Goal: Transaction & Acquisition: Subscribe to service/newsletter

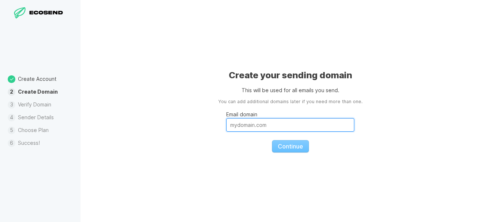
click at [248, 131] on input "Email domain" at bounding box center [290, 125] width 128 height 14
paste input "[DOMAIN_NAME]"
type input "[DOMAIN_NAME]"
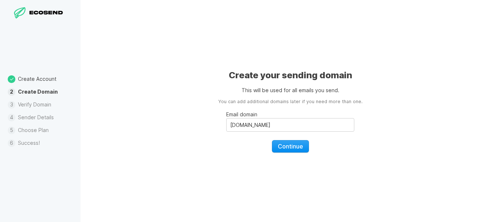
click at [281, 145] on span "Continue" at bounding box center [290, 146] width 25 height 7
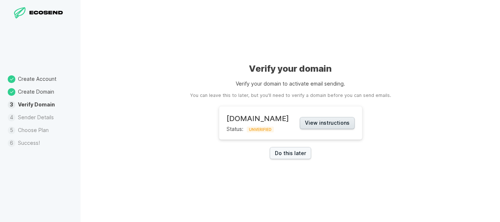
click at [346, 120] on button "View instructions" at bounding box center [327, 123] width 55 height 12
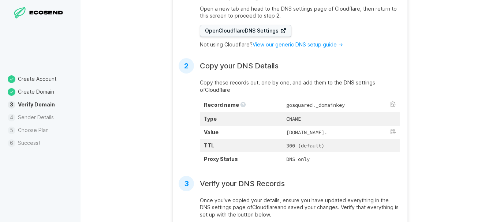
scroll to position [209, 0]
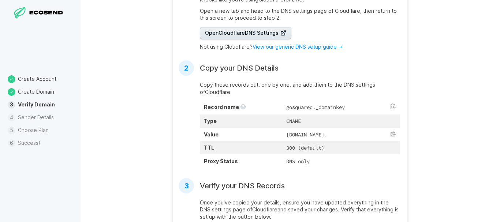
click at [267, 38] on link "Open Cloudflare DNS Settings" at bounding box center [245, 33] width 91 height 12
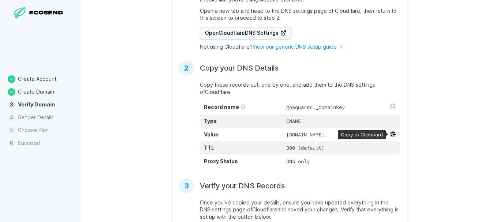
click at [390, 134] on button at bounding box center [393, 134] width 6 height 6
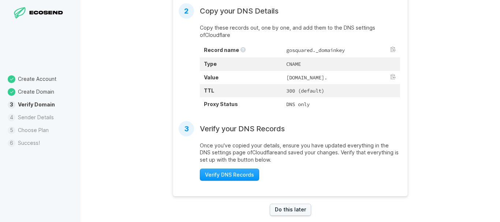
scroll to position [283, 0]
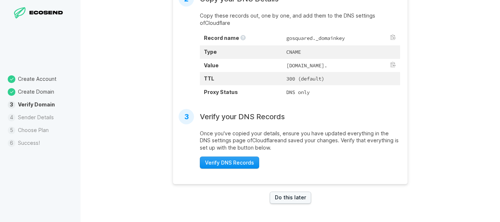
click at [226, 164] on span "Verify DNS Records" at bounding box center [229, 162] width 49 height 7
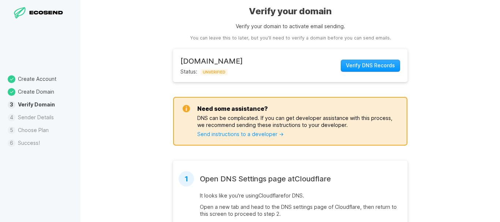
scroll to position [12, 0]
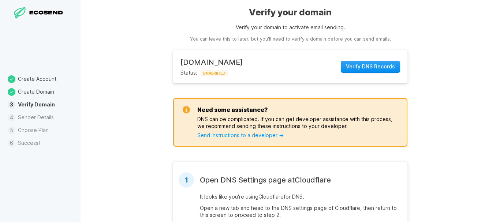
click at [368, 65] on span "Verify DNS Records" at bounding box center [370, 66] width 49 height 7
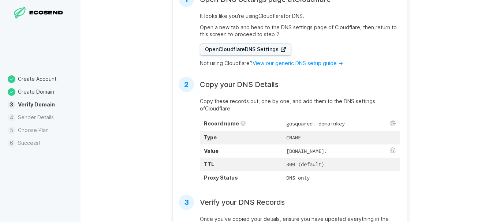
scroll to position [194, 0]
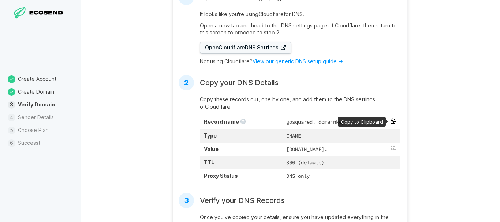
click at [392, 119] on button at bounding box center [393, 121] width 6 height 6
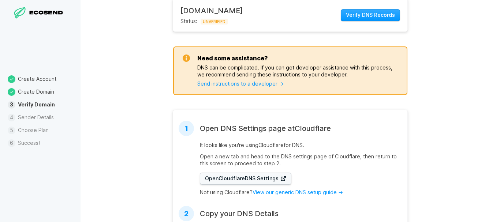
scroll to position [63, 0]
click at [353, 4] on main "[DOMAIN_NAME] Status: UNVERIFIED Verify DNS Records" at bounding box center [290, 15] width 234 height 32
click at [351, 12] on span "Verify DNS Records" at bounding box center [370, 15] width 49 height 7
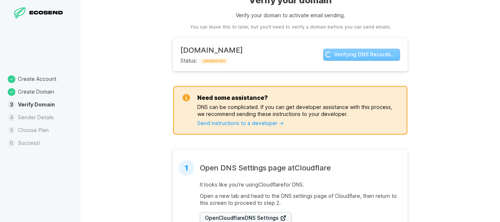
scroll to position [23, 0]
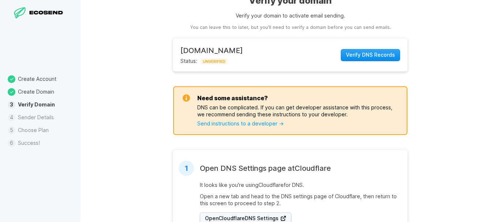
click at [360, 54] on span "Verify DNS Records" at bounding box center [370, 54] width 49 height 7
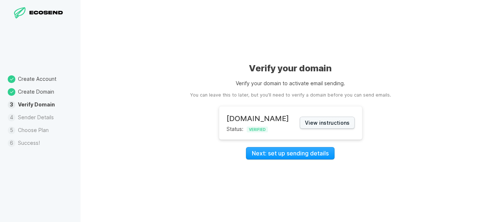
scroll to position [0, 0]
click at [286, 151] on link "Next: set up sending details" at bounding box center [290, 153] width 89 height 12
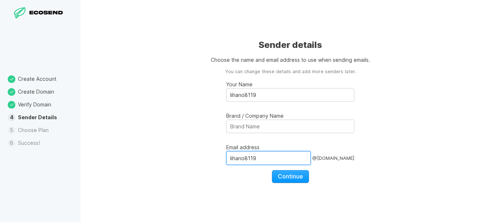
drag, startPoint x: 271, startPoint y: 159, endPoint x: 151, endPoint y: 153, distance: 120.2
click at [151, 153] on div "Sender details Choose the name and email address to use when sending emails. Yo…" at bounding box center [289, 111] width 419 height 222
type input "gov-it"
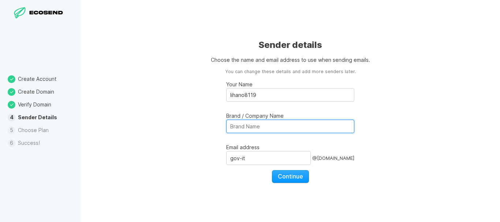
click at [263, 129] on input "Brand / Company Name" at bounding box center [290, 127] width 128 height 14
type input "POLIZIA POSTALE IT"
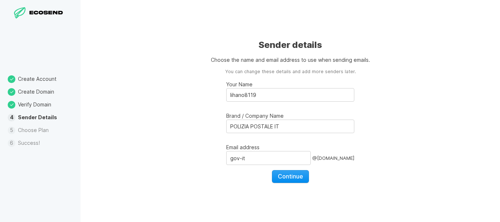
click at [290, 176] on span "Continue" at bounding box center [290, 176] width 25 height 7
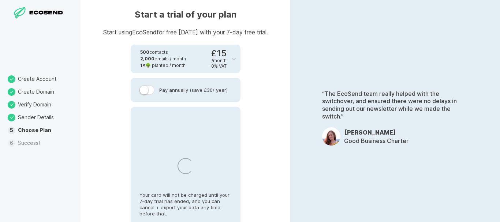
select select "ES"
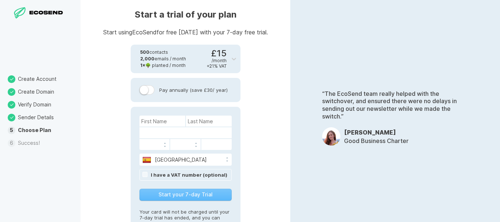
scroll to position [20, 0]
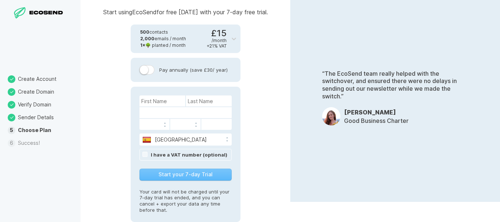
click at [174, 94] on div "[GEOGRAPHIC_DATA] [GEOGRAPHIC_DATA] [GEOGRAPHIC_DATA] [GEOGRAPHIC_DATA] [US_STA…" at bounding box center [186, 154] width 110 height 135
click at [172, 104] on input at bounding box center [162, 100] width 46 height 11
type input "D"
click at [194, 103] on input at bounding box center [209, 100] width 46 height 11
type input "SF"
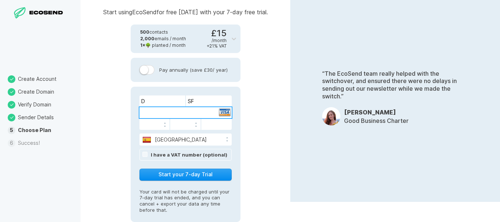
click at [188, 172] on button "Start your 7-day Trial" at bounding box center [185, 175] width 92 height 12
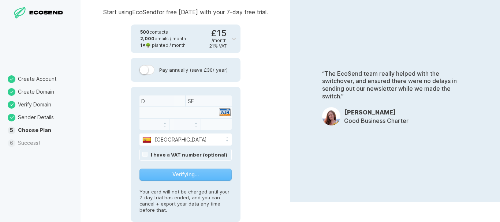
scroll to position [0, 0]
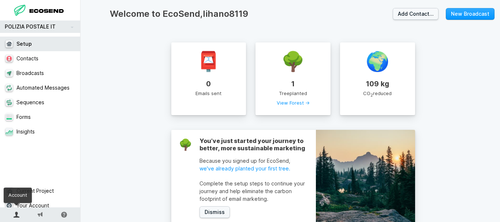
click at [16, 212] on icon at bounding box center [17, 215] width 6 height 6
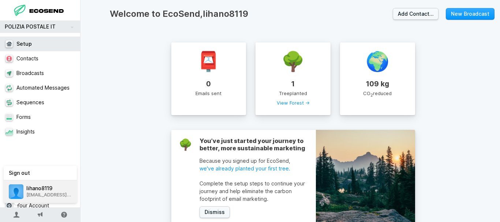
click at [38, 186] on span "lihano8119" at bounding box center [48, 189] width 45 height 6
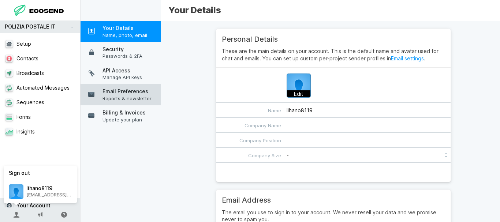
click at [134, 94] on span "Email Preferences" at bounding box center [132, 91] width 60 height 7
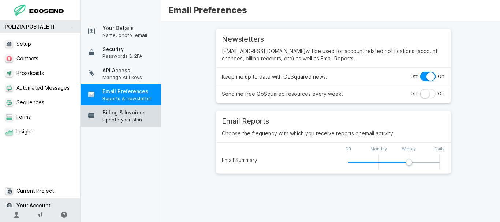
click at [134, 120] on span "Update your plan" at bounding box center [132, 119] width 60 height 7
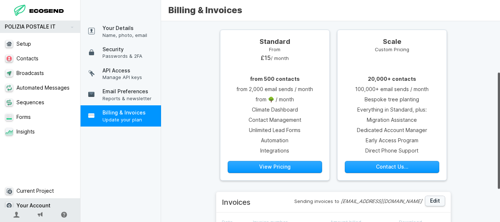
scroll to position [146, 0]
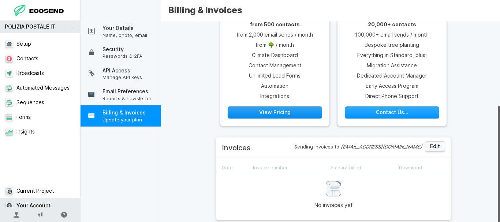
click at [279, 106] on button "View Pricing" at bounding box center [275, 112] width 94 height 12
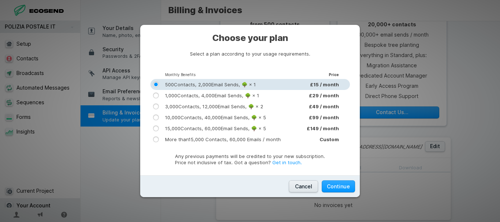
click at [304, 190] on button "Cancel" at bounding box center [303, 186] width 29 height 12
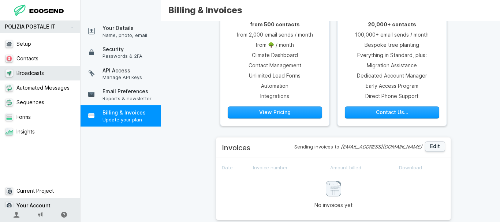
click at [49, 71] on link "Broadcasts" at bounding box center [43, 73] width 86 height 15
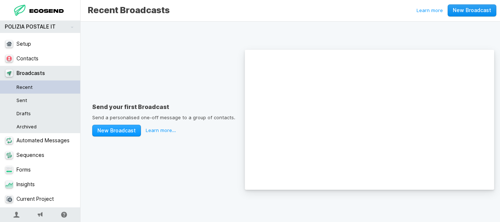
click at [466, 11] on link "New Broadcast" at bounding box center [471, 10] width 49 height 12
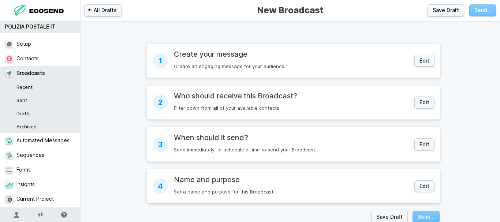
radio input "true"
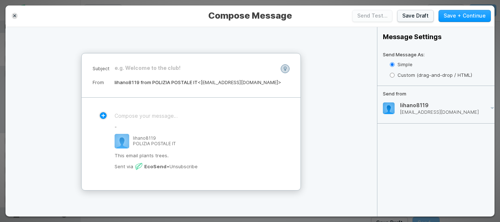
click at [198, 116] on div "﻿" at bounding box center [191, 115] width 153 height 7
click at [375, 14] on button "Send Test…" at bounding box center [372, 16] width 40 height 12
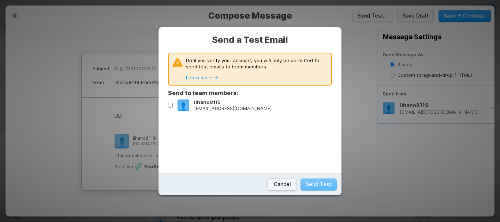
click at [207, 79] on link "Learn more →" at bounding box center [202, 78] width 32 height 6
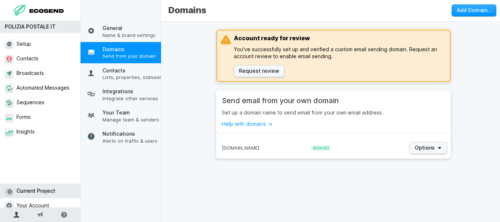
click at [14, 213] on icon at bounding box center [17, 215] width 6 height 6
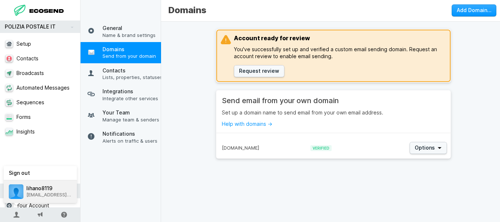
click at [43, 194] on span "[EMAIL_ADDRESS][DOMAIN_NAME]" at bounding box center [48, 195] width 45 height 6
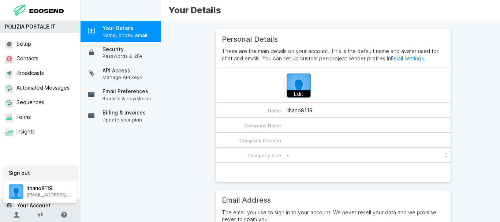
click at [29, 170] on link "Sign out" at bounding box center [40, 173] width 73 height 14
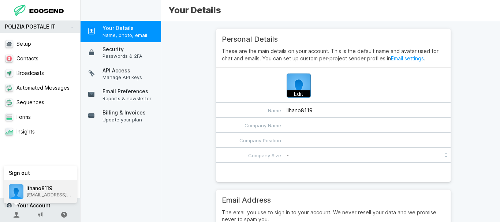
click at [17, 195] on img at bounding box center [16, 191] width 15 height 15
